Goal: Information Seeking & Learning: Learn about a topic

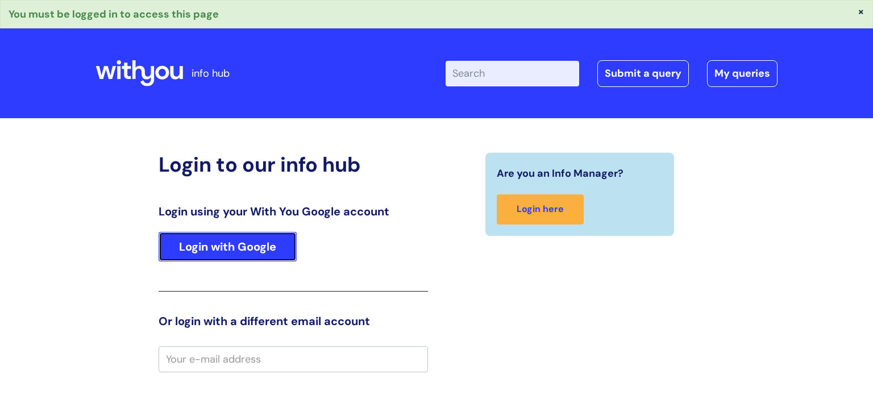
click at [240, 243] on link "Login with Google" at bounding box center [228, 247] width 138 height 30
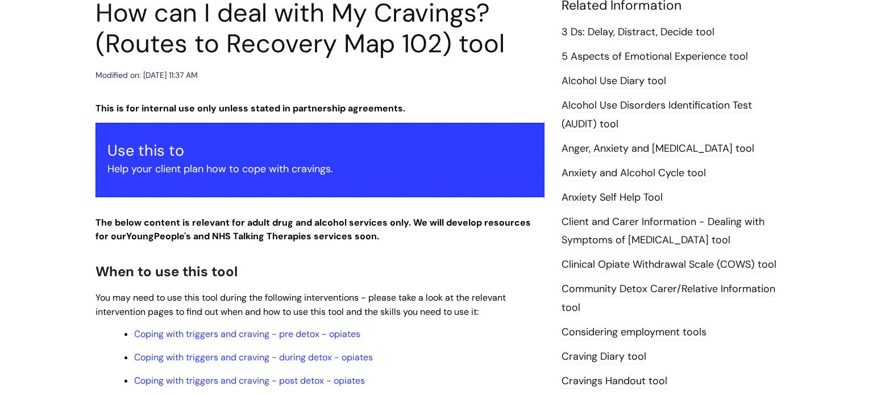
scroll to position [522, 0]
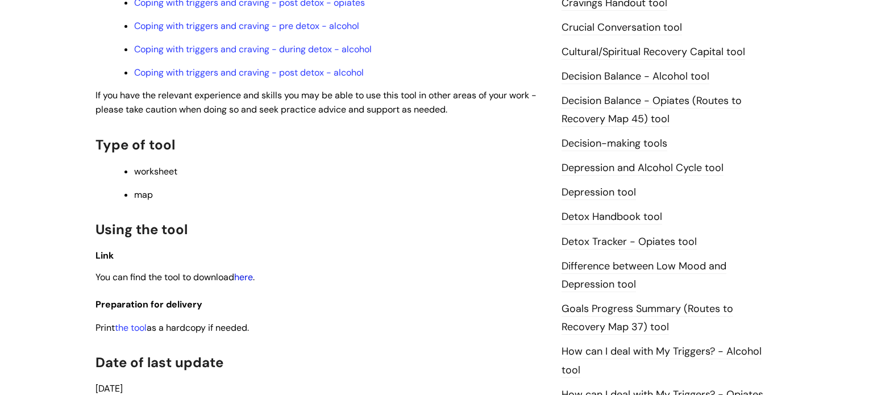
click at [248, 282] on link "here" at bounding box center [243, 277] width 19 height 12
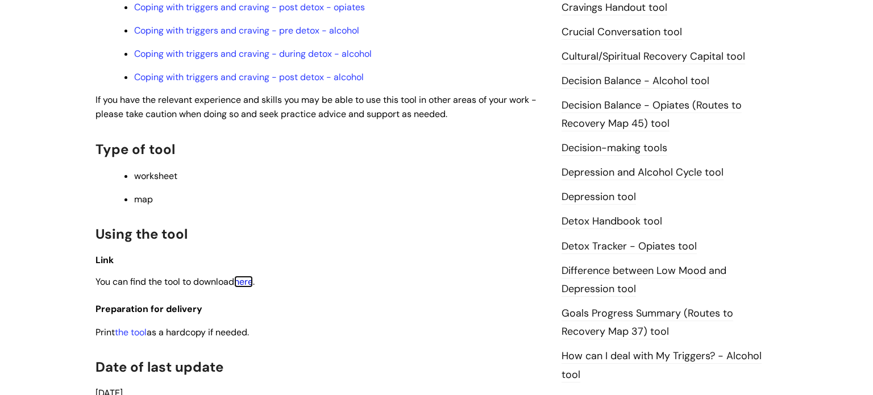
scroll to position [516, 0]
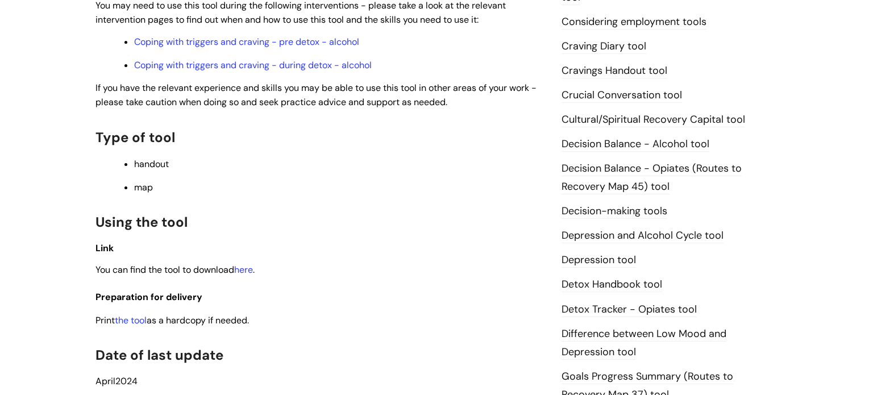
scroll to position [580, 0]
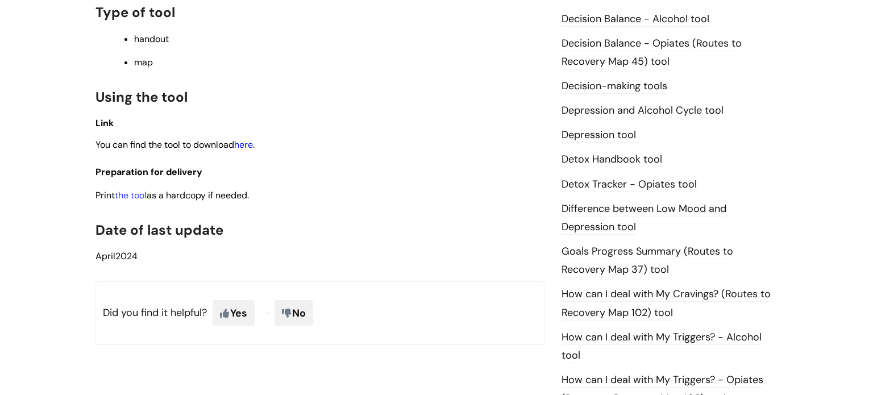
click at [251, 151] on link "here" at bounding box center [243, 145] width 19 height 12
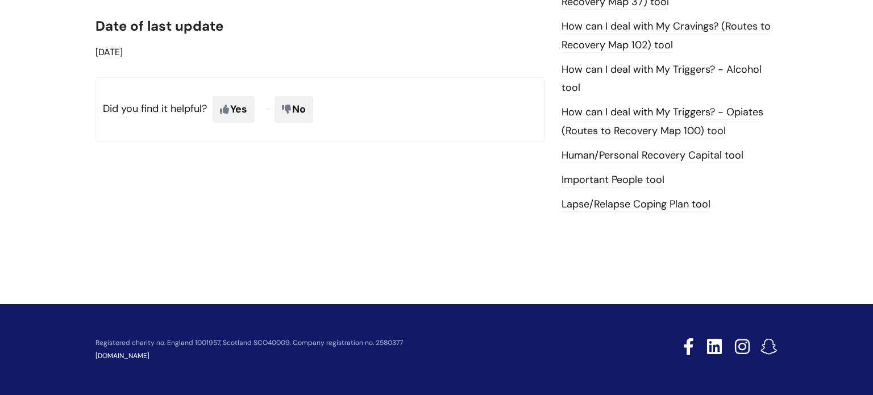
scroll to position [623, 0]
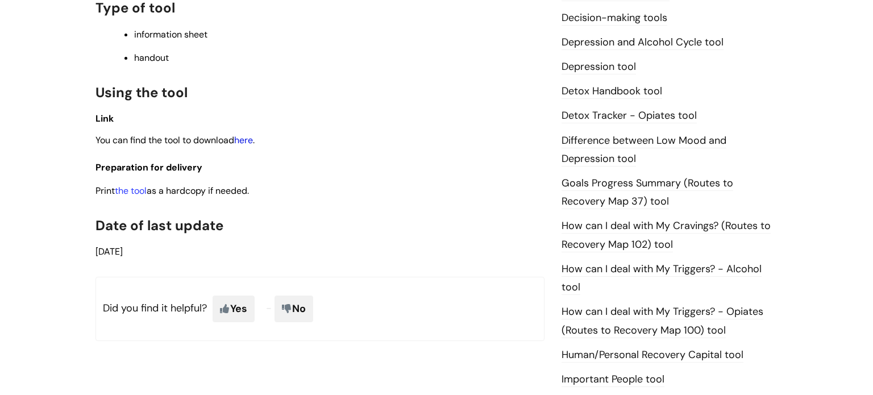
click at [251, 142] on link "here" at bounding box center [243, 140] width 19 height 12
